Goal: Task Accomplishment & Management: Use online tool/utility

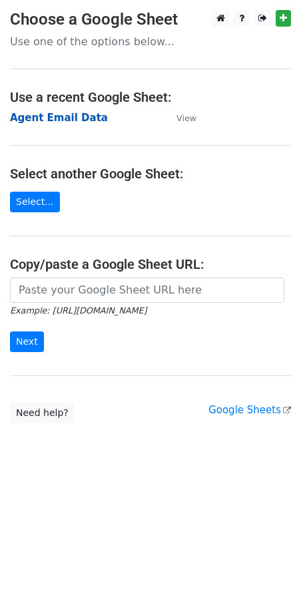
click at [56, 122] on strong "Agent Email Data" at bounding box center [59, 118] width 98 height 12
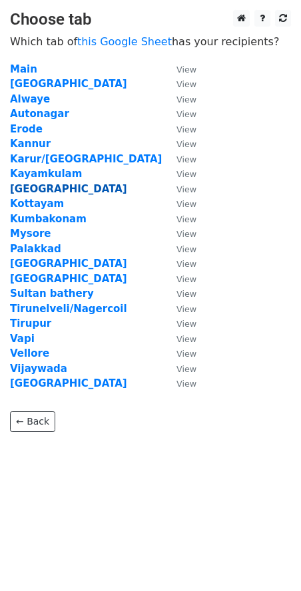
click at [39, 188] on strong "Kolkata" at bounding box center [68, 189] width 117 height 12
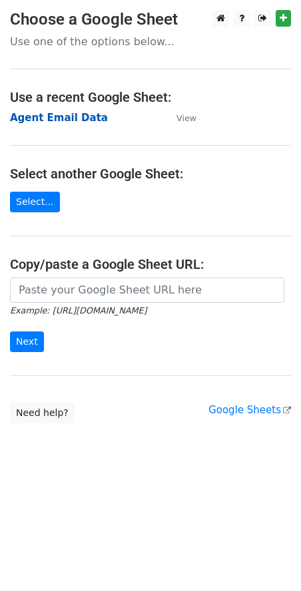
click at [57, 117] on strong "Agent Email Data" at bounding box center [59, 118] width 98 height 12
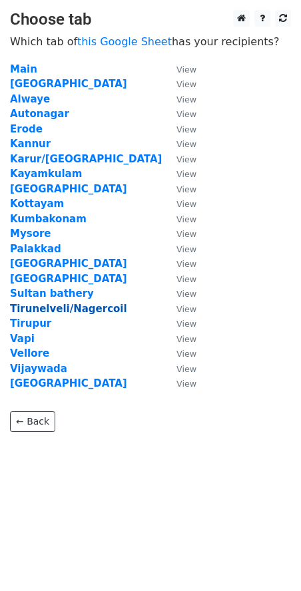
click at [33, 308] on strong "Tirunelveli/Nagercoil" at bounding box center [68, 309] width 117 height 12
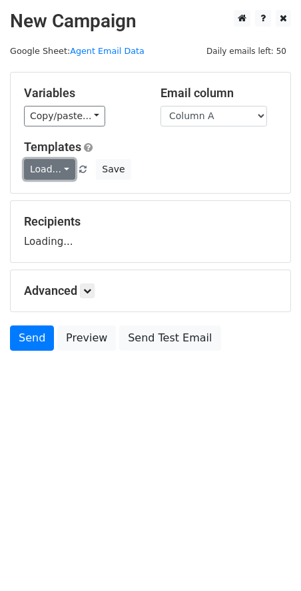
click at [57, 166] on link "Load..." at bounding box center [49, 169] width 51 height 21
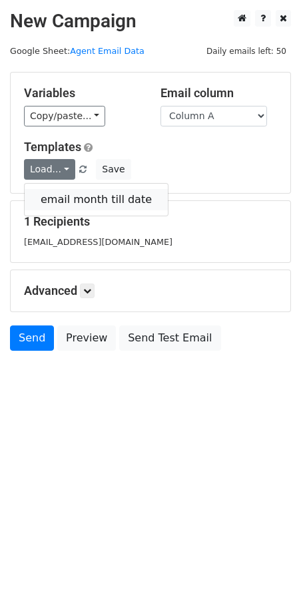
click at [63, 196] on link "email month till date" at bounding box center [96, 199] width 143 height 21
